Goal: Navigation & Orientation: Find specific page/section

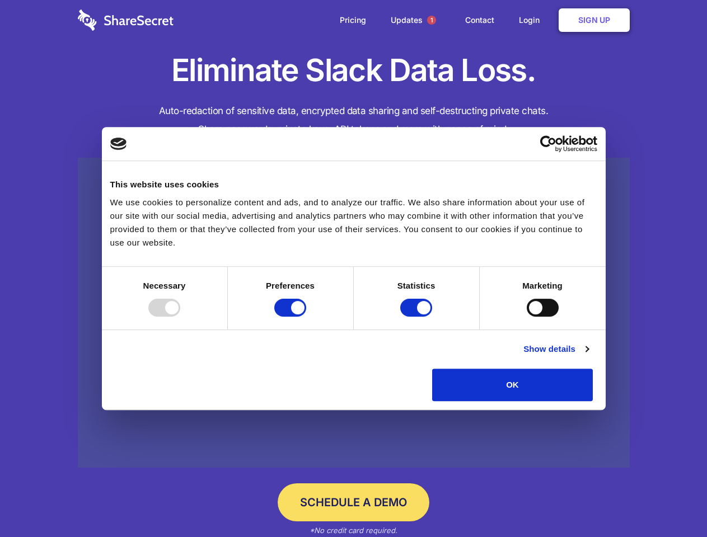
click at [180, 317] on div at bounding box center [164, 308] width 32 height 18
click at [306, 317] on input "Preferences" at bounding box center [290, 308] width 32 height 18
checkbox input "false"
click at [417, 317] on input "Statistics" at bounding box center [416, 308] width 32 height 18
checkbox input "false"
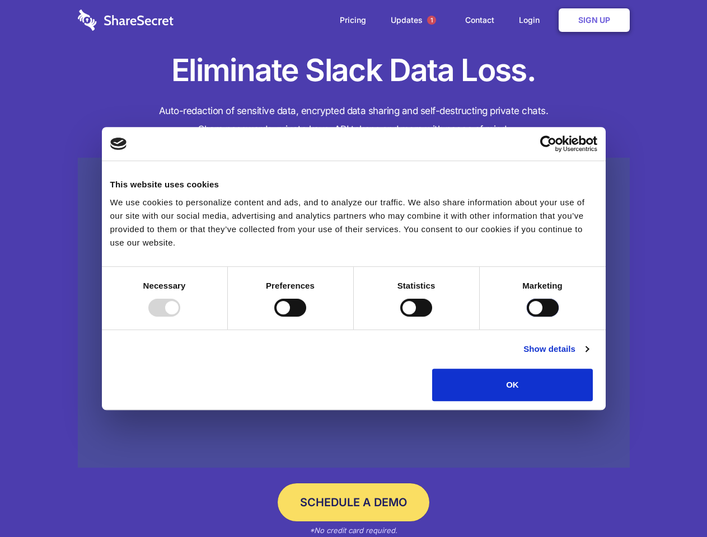
click at [527, 317] on input "Marketing" at bounding box center [543, 308] width 32 height 18
checkbox input "true"
click at [588, 356] on link "Show details" at bounding box center [555, 348] width 65 height 13
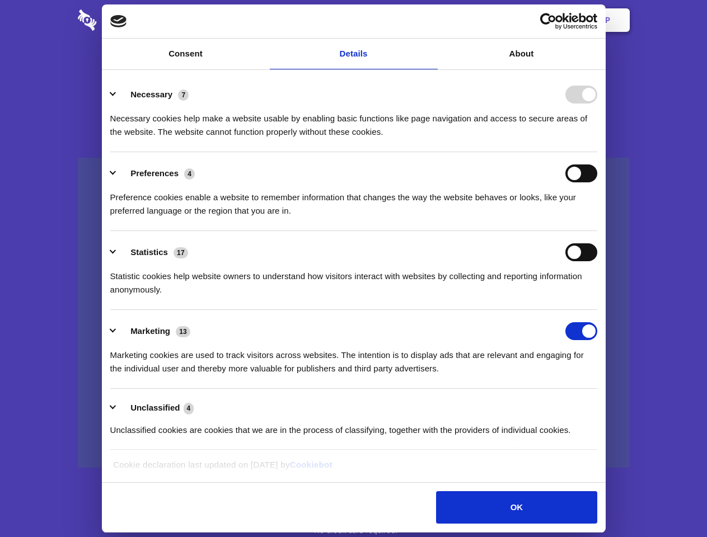
click at [597, 152] on li "Necessary 7 Necessary cookies help make a website usable by enabling basic func…" at bounding box center [353, 112] width 487 height 79
click at [431, 20] on span "1" at bounding box center [431, 20] width 9 height 9
